Goal: Task Accomplishment & Management: Use online tool/utility

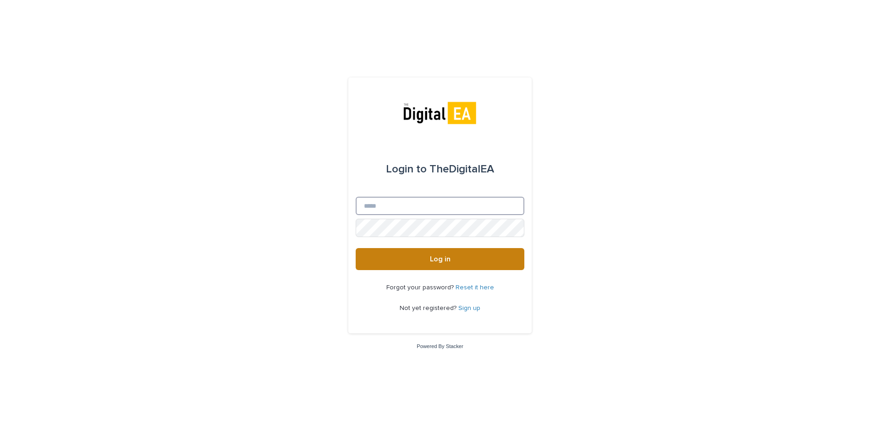
type input "**********"
click at [490, 267] on button "Log in" at bounding box center [440, 259] width 169 height 22
